Goal: Navigation & Orientation: Understand site structure

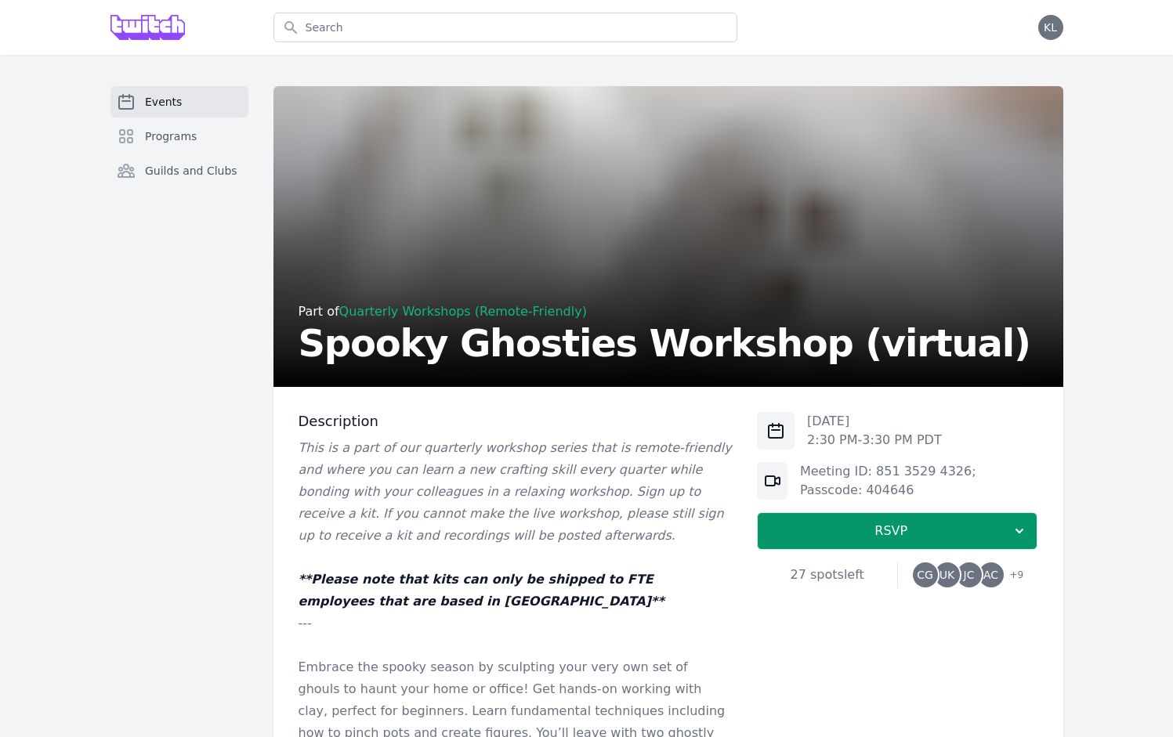
click at [146, 27] on img at bounding box center [148, 27] width 75 height 25
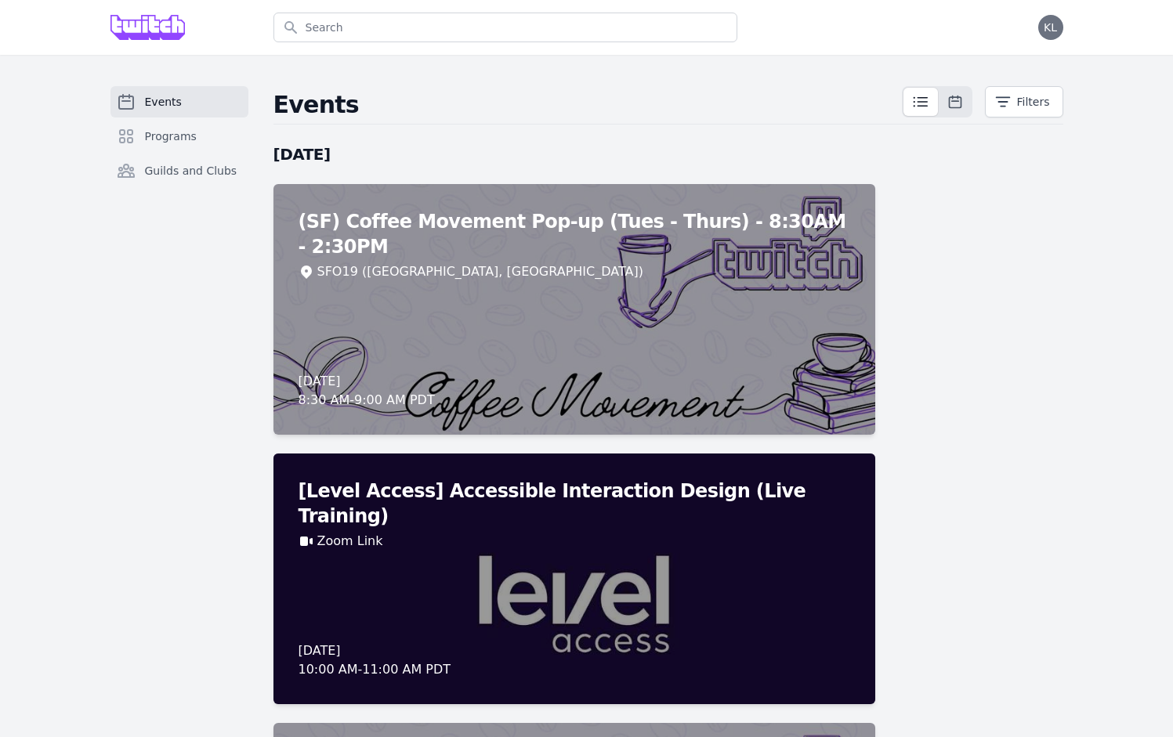
click at [179, 168] on span "Guilds and Clubs" at bounding box center [191, 171] width 92 height 16
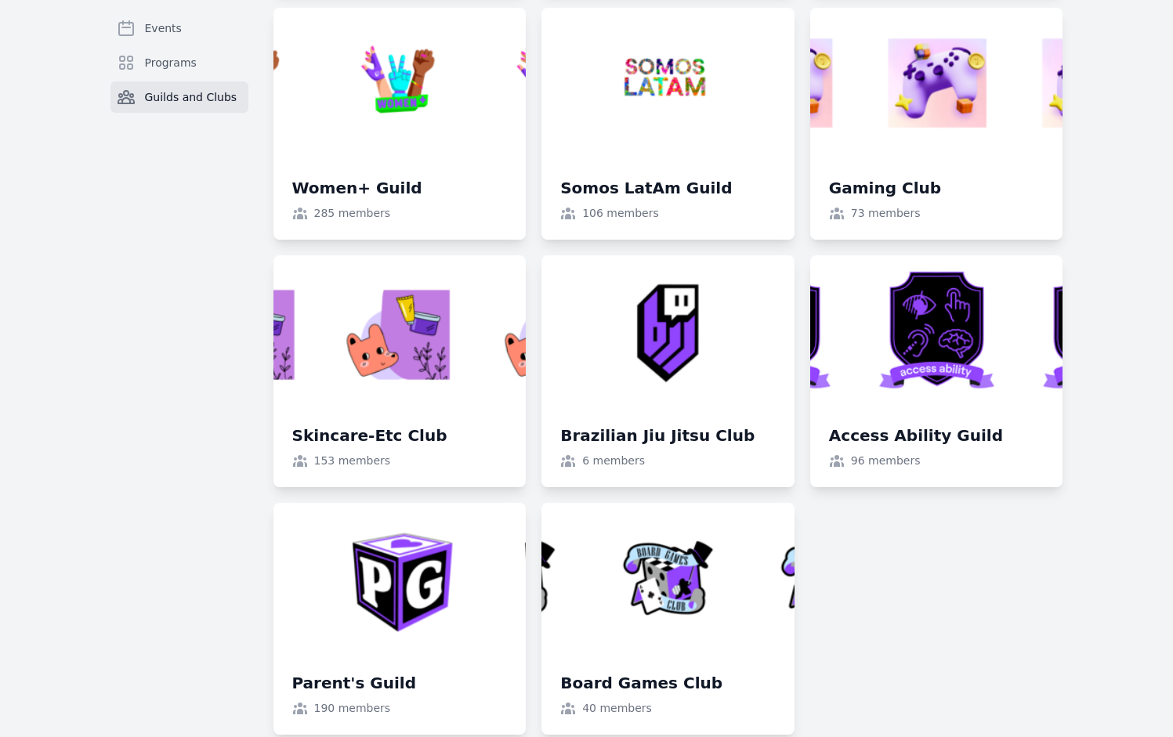
scroll to position [1489, 0]
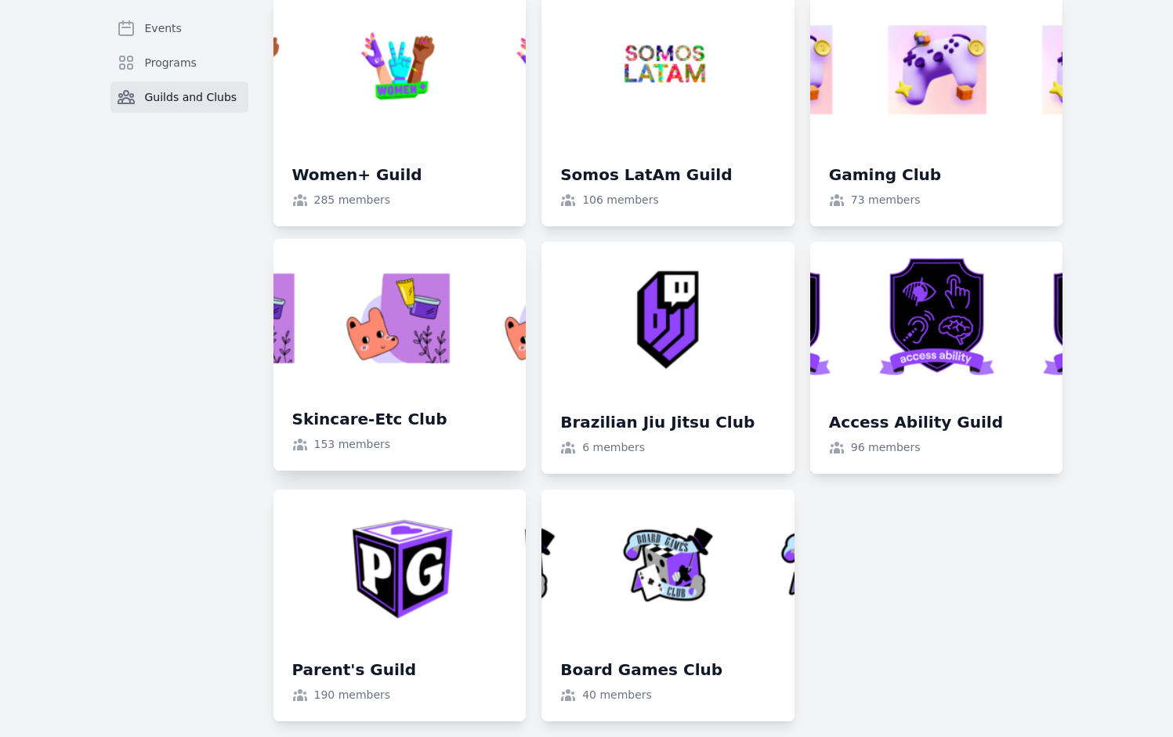
click at [378, 404] on link at bounding box center [400, 355] width 253 height 232
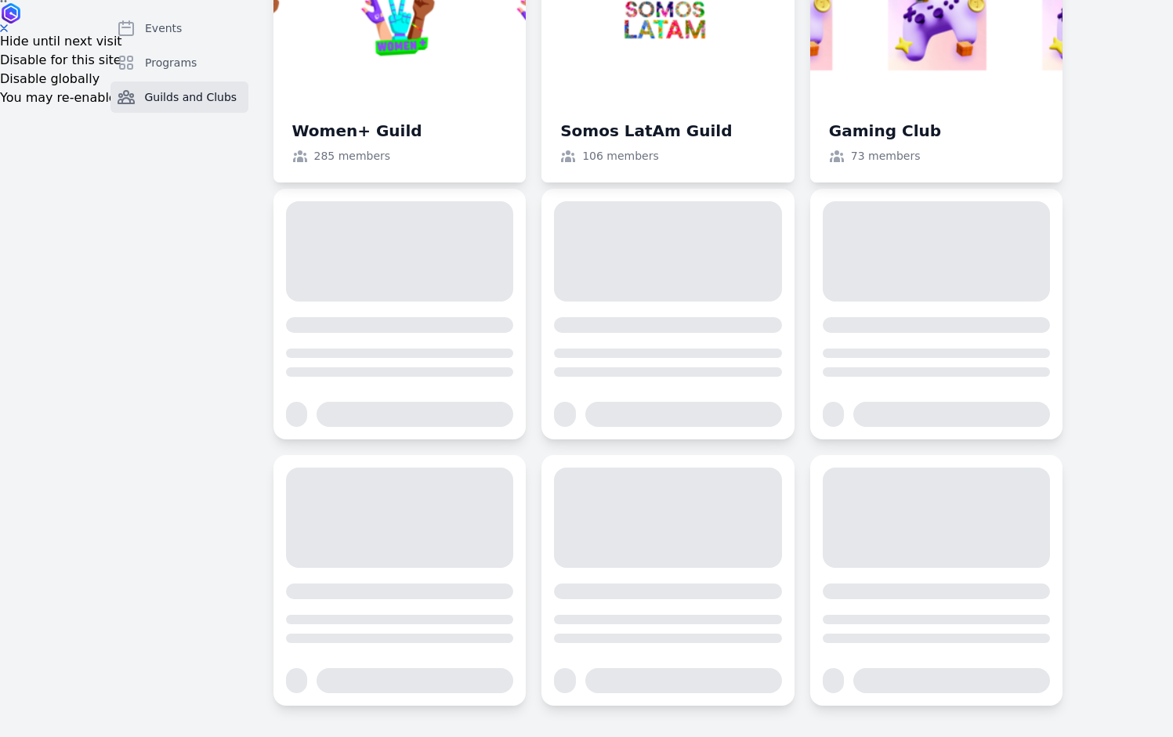
scroll to position [1489, 0]
